Goal: Find specific page/section: Find specific page/section

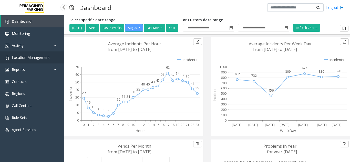
click at [48, 56] on span "Location Management" at bounding box center [31, 57] width 38 height 5
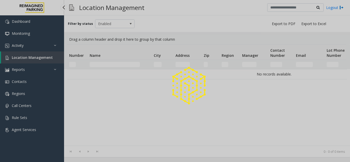
click at [33, 57] on div at bounding box center [175, 81] width 350 height 162
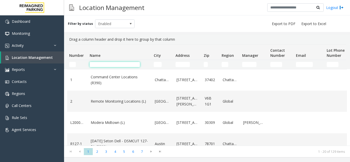
click at [117, 66] on input "Name Filter" at bounding box center [115, 64] width 50 height 5
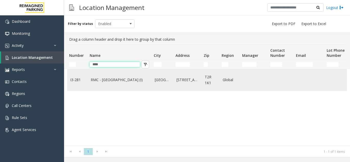
type input "****"
click at [126, 77] on link "RMC - Mount Royal Village (I)" at bounding box center [120, 80] width 58 height 6
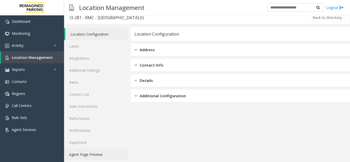
scroll to position [7, 0]
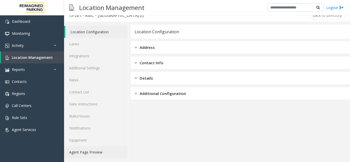
click at [92, 150] on link "Agent Page Preview" at bounding box center [96, 152] width 64 height 12
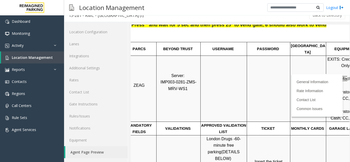
scroll to position [77, 72]
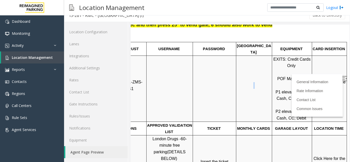
click at [264, 76] on td at bounding box center [255, 89] width 36 height 66
click at [273, 71] on p "EXITS: Credit Cards Only POF Machines: P1 elevator lobby: Cash, CC, Debit P2 el…" at bounding box center [292, 89] width 39 height 66
click at [336, 72] on td "stripe down to the right" at bounding box center [329, 89] width 35 height 66
click at [342, 76] on label at bounding box center [346, 80] width 8 height 8
drag, startPoint x: 288, startPoint y: 93, endPoint x: 296, endPoint y: 93, distance: 8.2
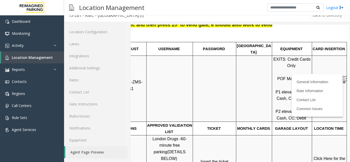
click at [296, 93] on span "P1 elevator lobby: Cash, CC, Debit" at bounding box center [293, 95] width 34 height 11
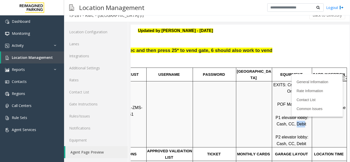
scroll to position [51, 72]
click at [299, 120] on p "EXITS: Credit Cards Only POF Machines: P1 elevator lobby: Cash, CC, Debit P2 el…" at bounding box center [292, 115] width 39 height 66
drag, startPoint x: 291, startPoint y: 118, endPoint x: 288, endPoint y: 117, distance: 3.4
click at [288, 117] on p "EXITS: Credit Cards Only POF Machines: P1 elevator lobby: Cash, CC, Debit P2 el…" at bounding box center [292, 115] width 39 height 66
copy p "Debit"
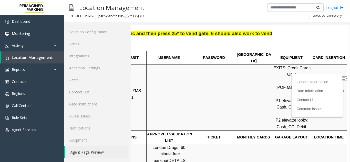
scroll to position [77, 72]
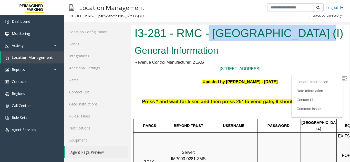
drag, startPoint x: 211, startPoint y: 35, endPoint x: 311, endPoint y: 43, distance: 100.0
click at [311, 43] on div "I3-281 - RMC - [GEOGRAPHIC_DATA] (I)" at bounding box center [240, 34] width 219 height 19
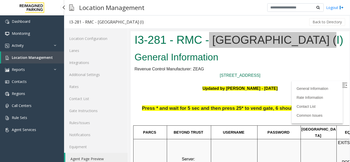
scroll to position [7, 0]
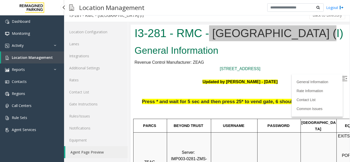
drag, startPoint x: 0, startPoint y: 0, endPoint x: 41, endPoint y: 54, distance: 67.6
click at [41, 54] on link "Location Management" at bounding box center [32, 58] width 63 height 12
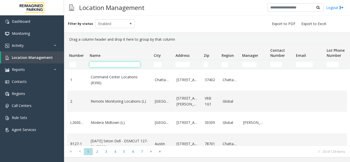
click at [110, 65] on input "Name Filter" at bounding box center [115, 64] width 50 height 5
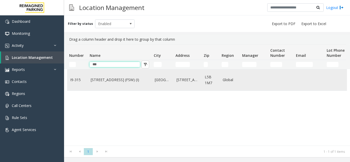
type input "***"
click at [130, 85] on td "[STREET_ADDRESS] (FSW) (I)" at bounding box center [120, 80] width 64 height 21
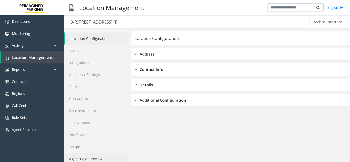
click at [87, 156] on link "Agent Page Preview" at bounding box center [96, 159] width 64 height 12
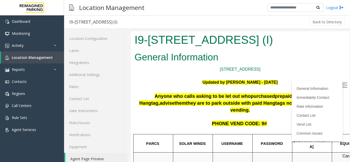
click at [90, 158] on link "Agent Page Preview" at bounding box center [96, 159] width 63 height 12
click at [35, 55] on span "Location Management" at bounding box center [32, 57] width 41 height 5
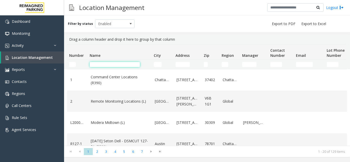
click at [126, 63] on input "Name Filter" at bounding box center [115, 64] width 50 height 5
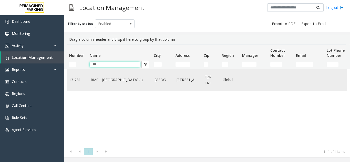
type input "***"
click at [125, 83] on td "RMC - Mount Royal Village (I)" at bounding box center [120, 80] width 64 height 21
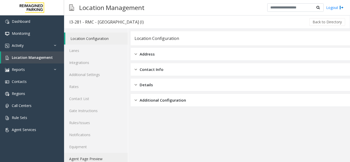
click at [89, 159] on link "Agent Page Preview" at bounding box center [96, 159] width 64 height 12
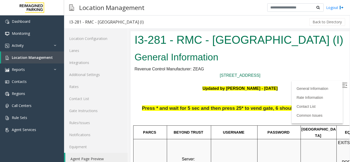
scroll to position [51, 0]
